Goal: Navigation & Orientation: Find specific page/section

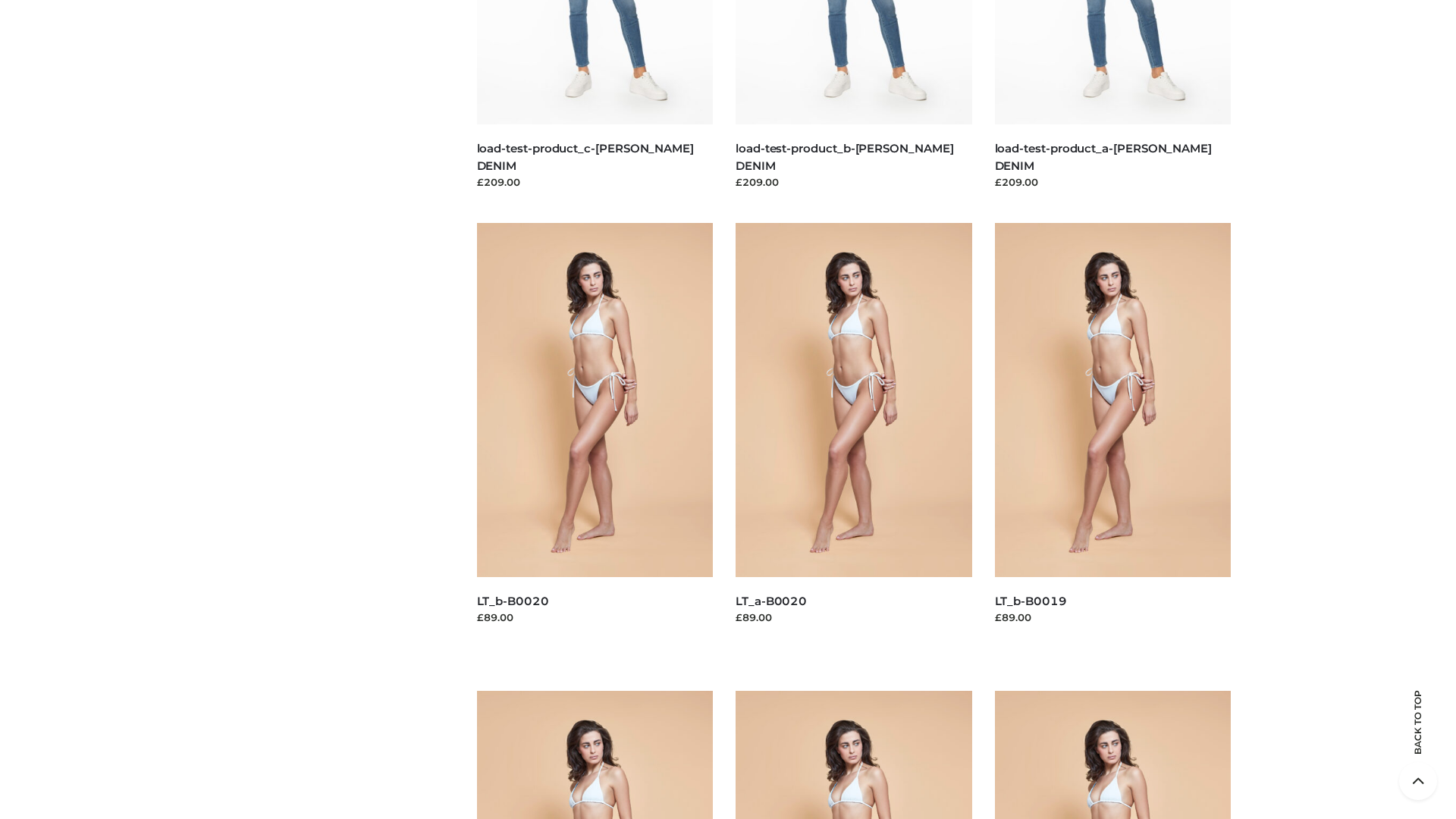
scroll to position [3998, 0]
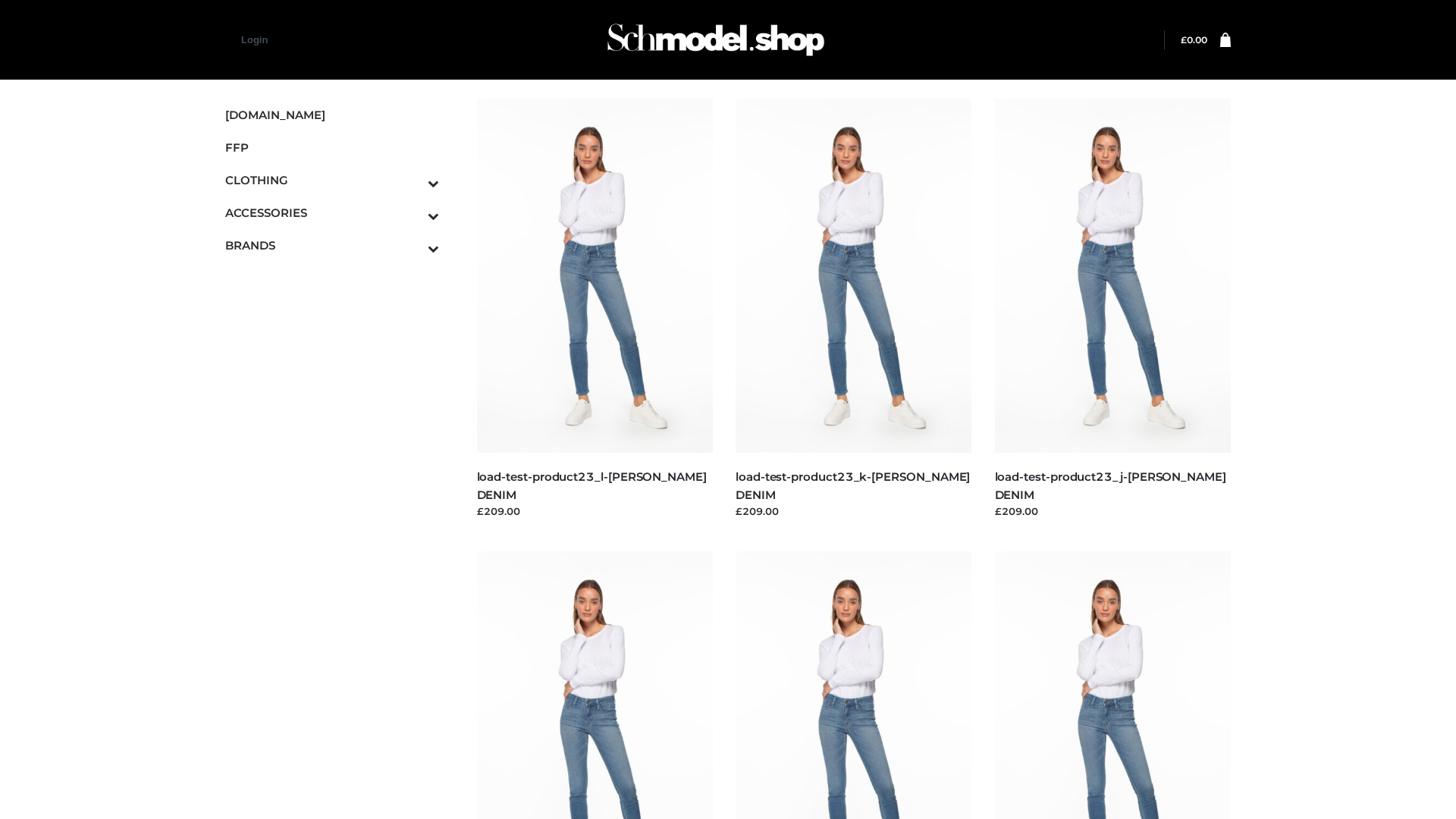
scroll to position [1235, 0]
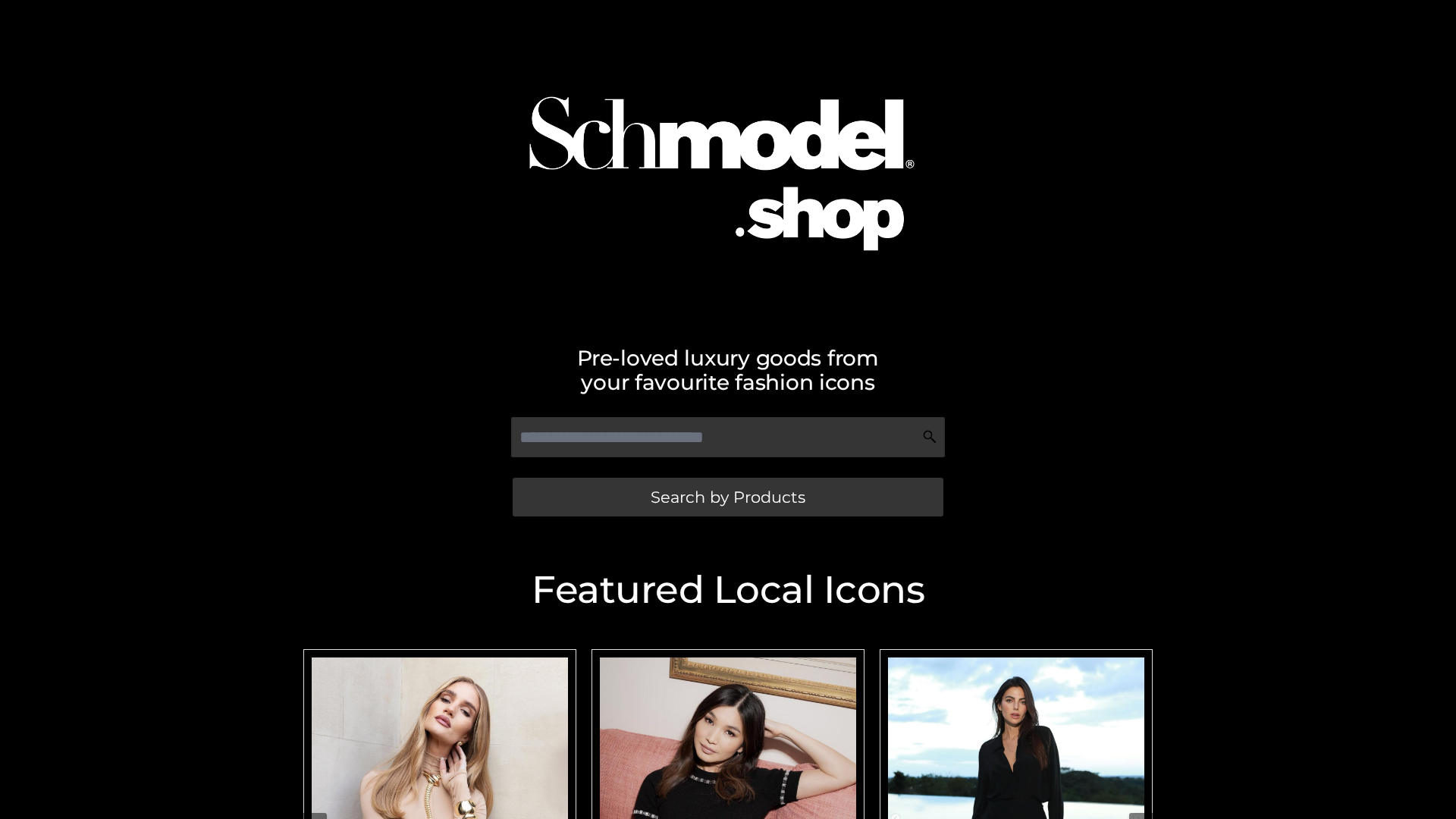
click at [727, 497] on span "Search by Products" at bounding box center [728, 497] width 154 height 16
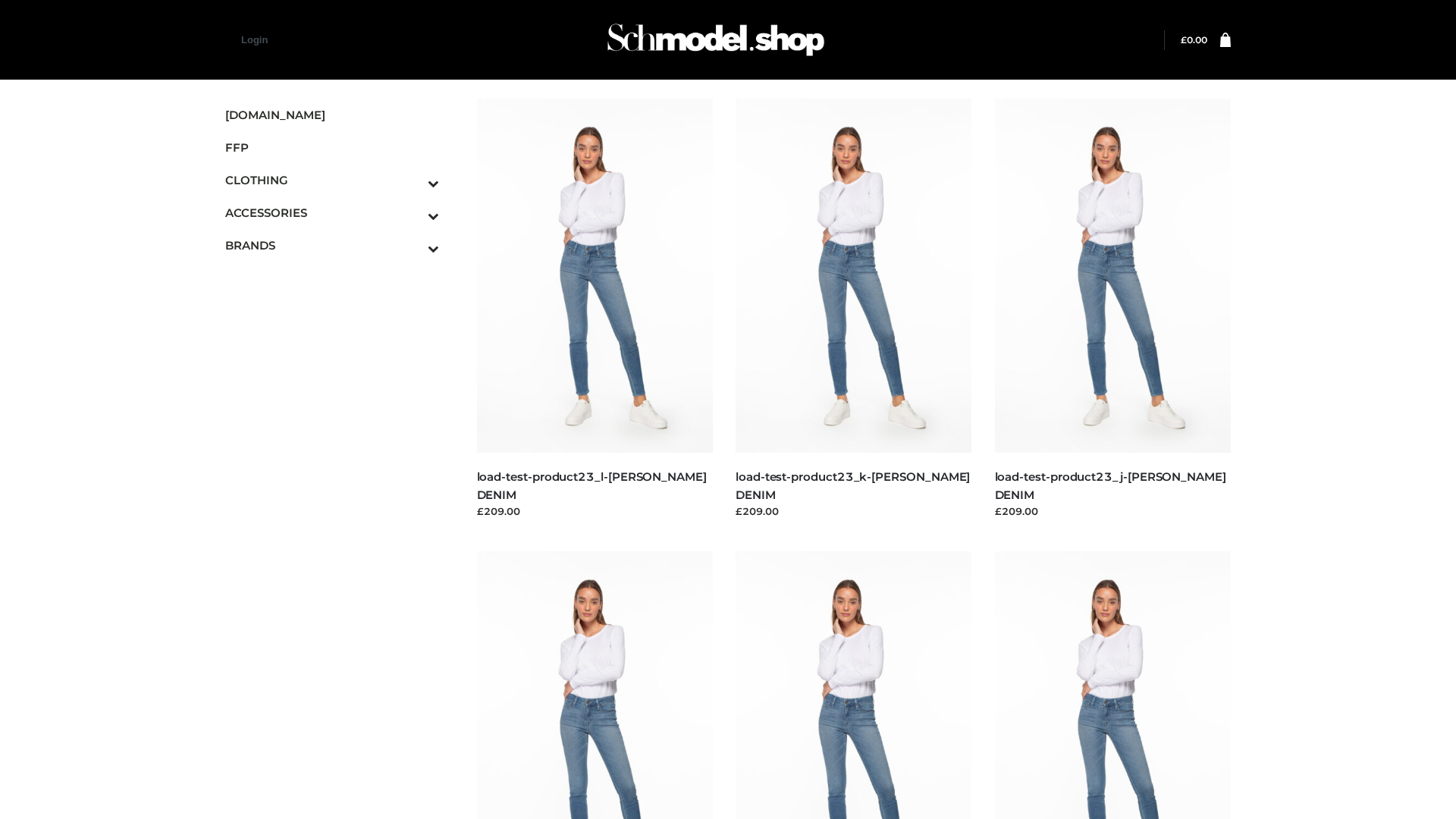
scroll to position [1235, 0]
